Goal: Use online tool/utility: Utilize a website feature to perform a specific function

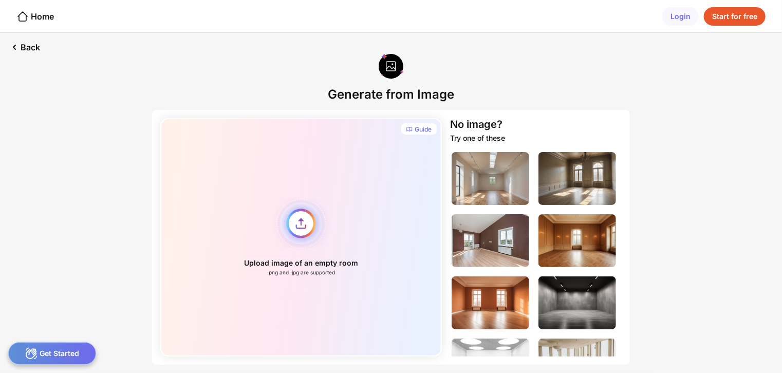
click at [307, 219] on div "Upload image of an empty room .png and .jpg are supported" at bounding box center [300, 237] width 281 height 238
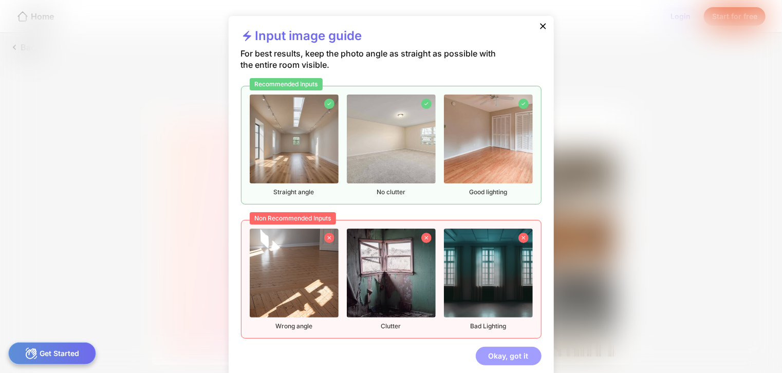
click at [500, 362] on div "Okay, got it" at bounding box center [509, 356] width 66 height 18
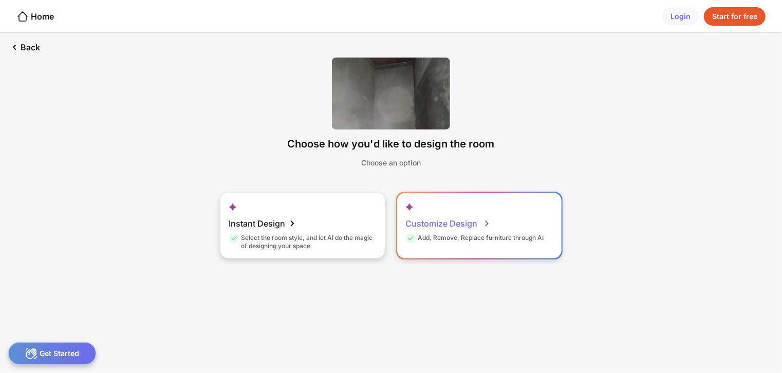
click at [444, 225] on div "Customize Design" at bounding box center [447, 223] width 85 height 21
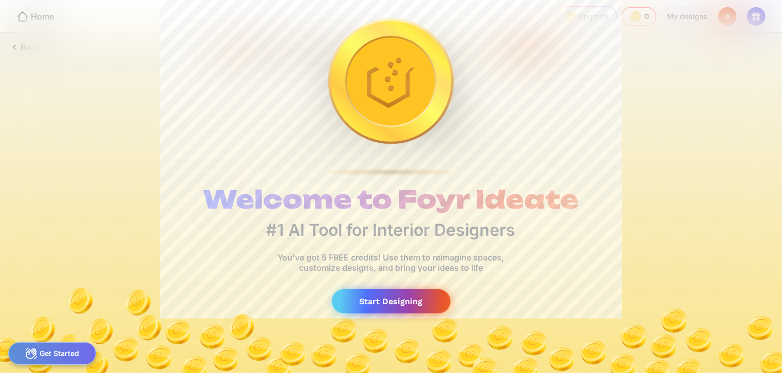
click at [384, 298] on div "Start Designing" at bounding box center [391, 301] width 119 height 24
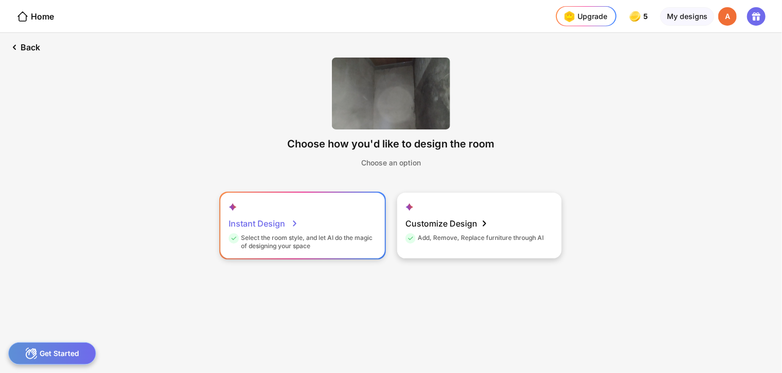
click at [320, 231] on div "Instant Design Select the room style, and let AI do the magic of designing your…" at bounding box center [302, 226] width 164 height 66
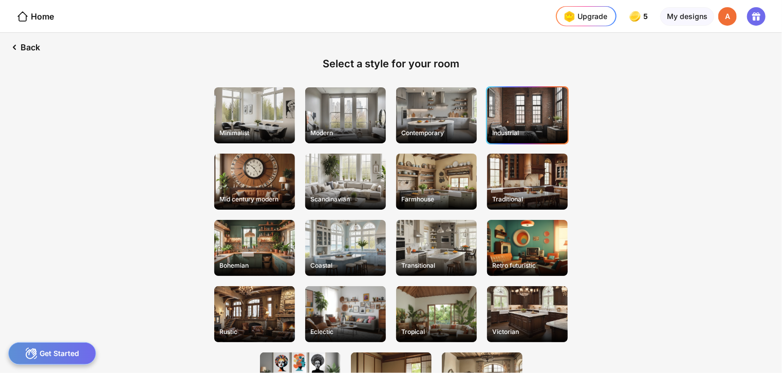
click at [507, 112] on div "Industrial" at bounding box center [527, 115] width 81 height 56
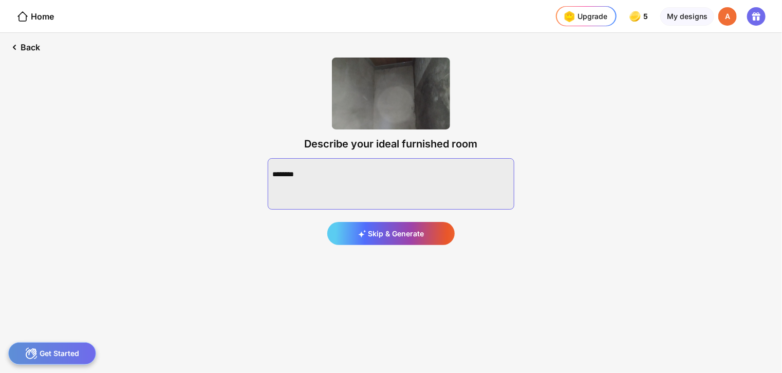
click at [346, 164] on textarea at bounding box center [391, 183] width 246 height 51
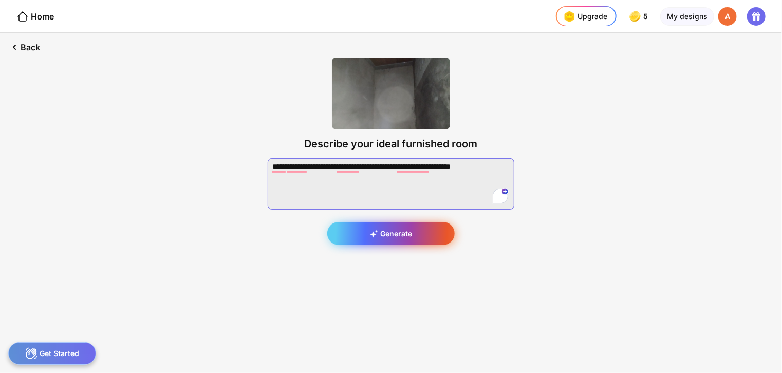
type textarea "**********"
click at [389, 236] on div "Generate" at bounding box center [390, 233] width 127 height 23
